Goal: Task Accomplishment & Management: Manage account settings

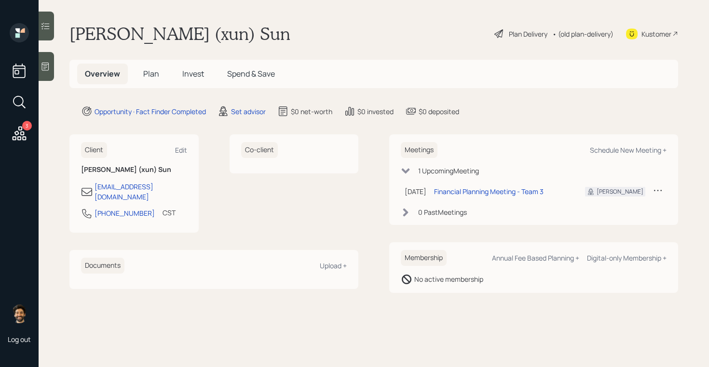
click at [128, 181] on div "Client Edit [PERSON_NAME] (xun) [PERSON_NAME] [PERSON_NAME][EMAIL_ADDRESS][DOMA…" at bounding box center [133, 184] width 129 height 98
click at [128, 186] on div "[EMAIL_ADDRESS][DOMAIN_NAME]" at bounding box center [141, 192] width 93 height 20
select select "America/[GEOGRAPHIC_DATA]"
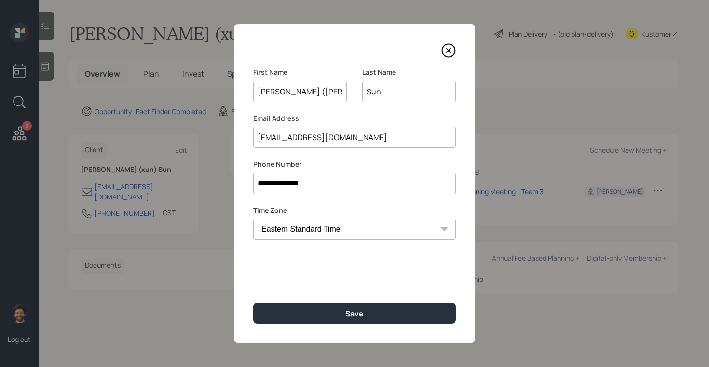
click at [279, 138] on input "[EMAIL_ADDRESS][DOMAIN_NAME]" at bounding box center [354, 137] width 203 height 21
paste input "t"
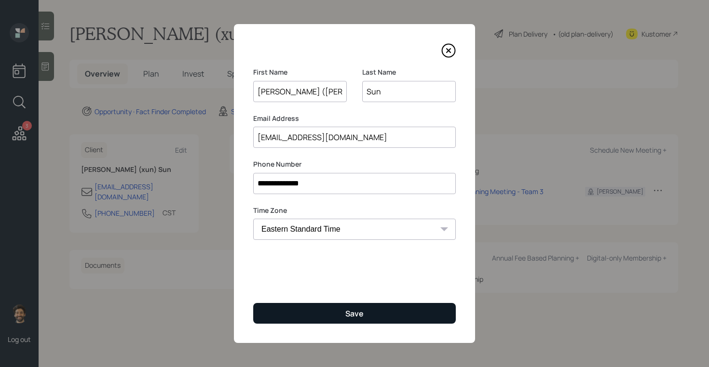
type input "[EMAIL_ADDRESS][DOMAIN_NAME]"
click at [310, 310] on button "Save" at bounding box center [354, 313] width 203 height 21
